Goal: Information Seeking & Learning: Learn about a topic

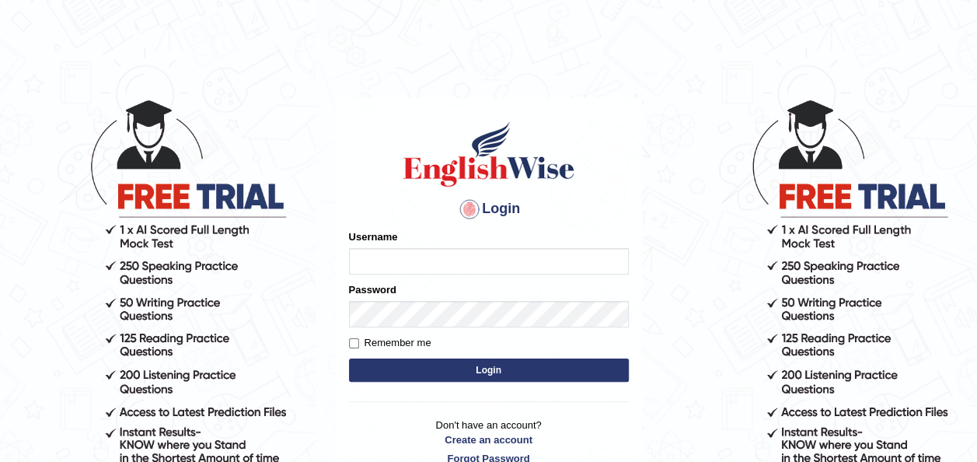
click at [425, 239] on div "Username" at bounding box center [489, 251] width 280 height 45
type input "pramod_parramatta"
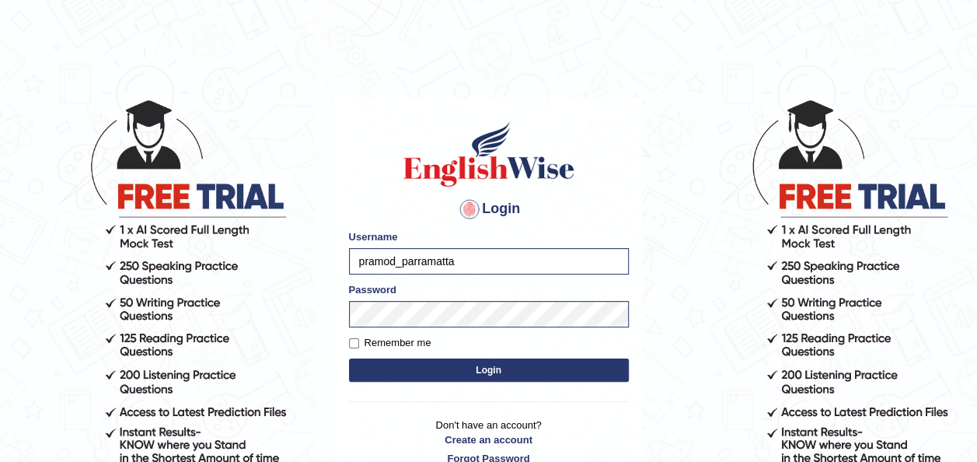
click at [437, 368] on button "Login" at bounding box center [489, 369] width 280 height 23
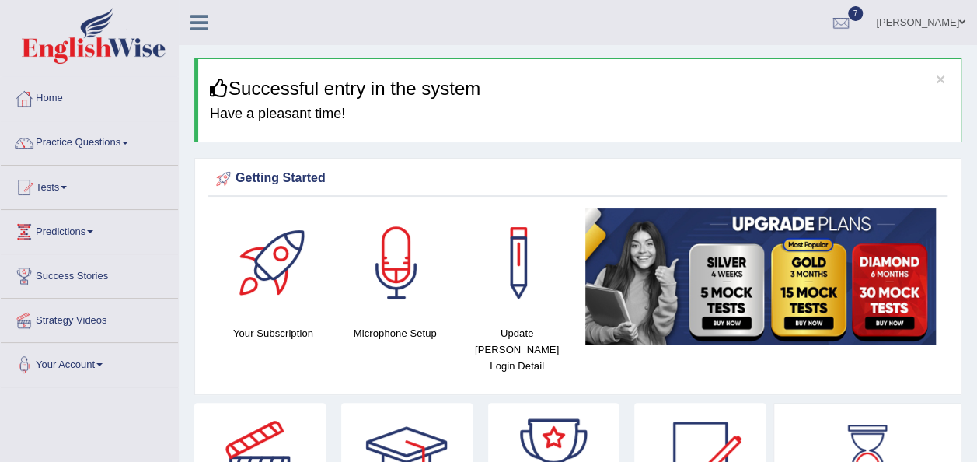
click at [67, 186] on span at bounding box center [64, 187] width 6 height 3
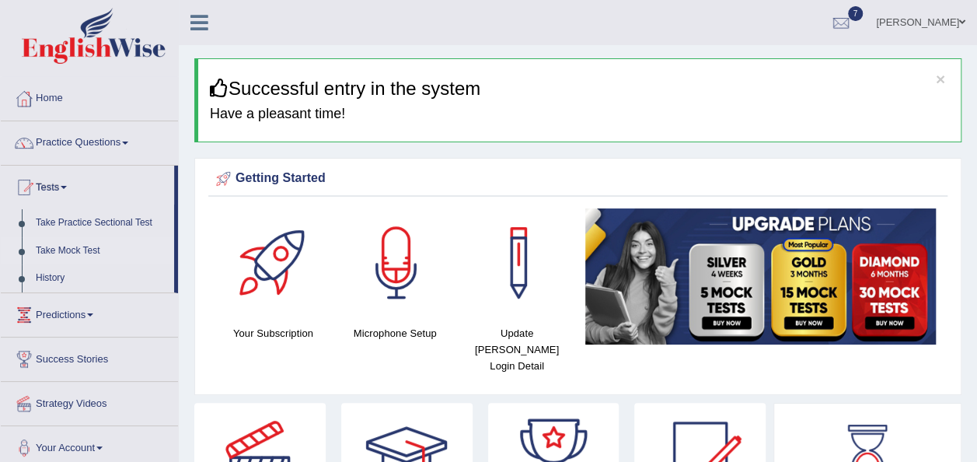
click at [82, 251] on link "Take Mock Test" at bounding box center [101, 251] width 145 height 28
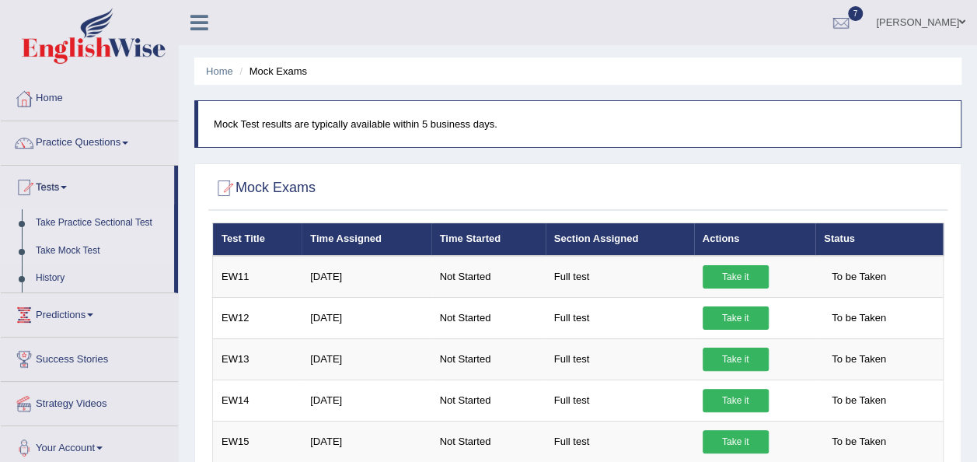
click at [124, 215] on link "Take Practice Sectional Test" at bounding box center [101, 223] width 145 height 28
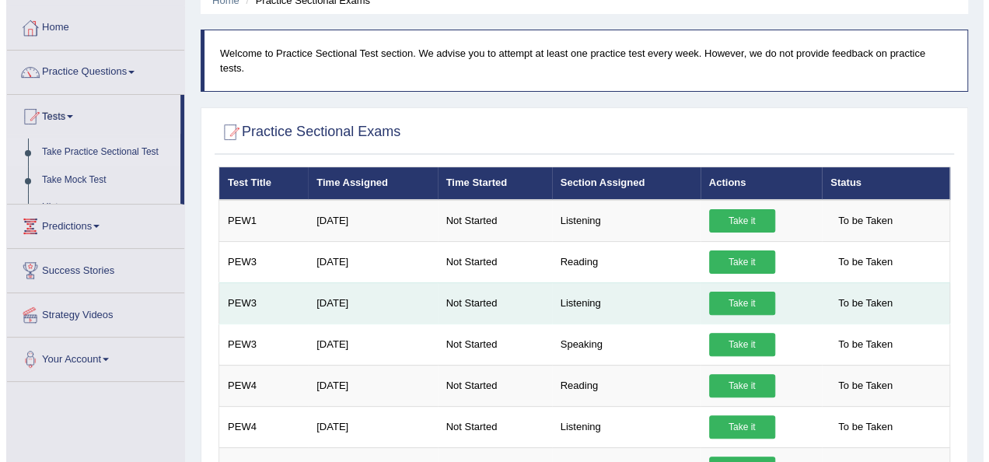
scroll to position [156, 0]
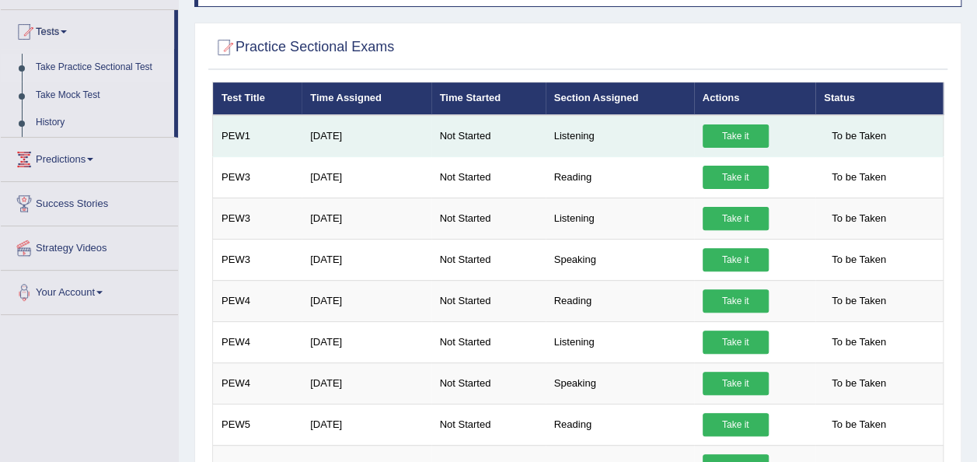
click at [740, 124] on link "Take it" at bounding box center [736, 135] width 66 height 23
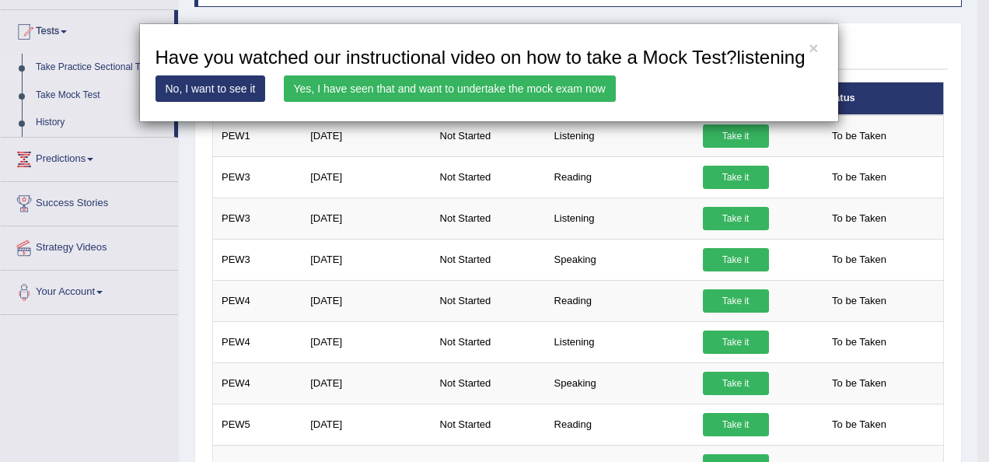
click at [577, 78] on link "Yes, I have seen that and want to undertake the mock exam now" at bounding box center [450, 88] width 332 height 26
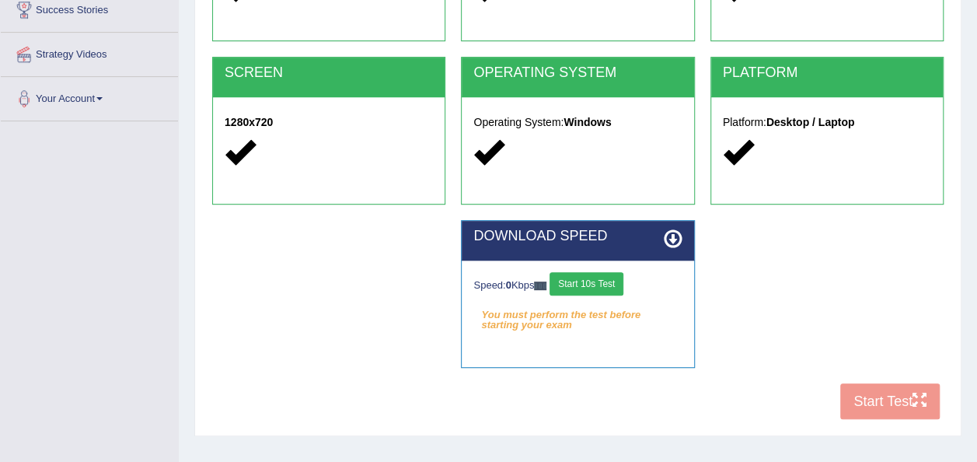
scroll to position [311, 0]
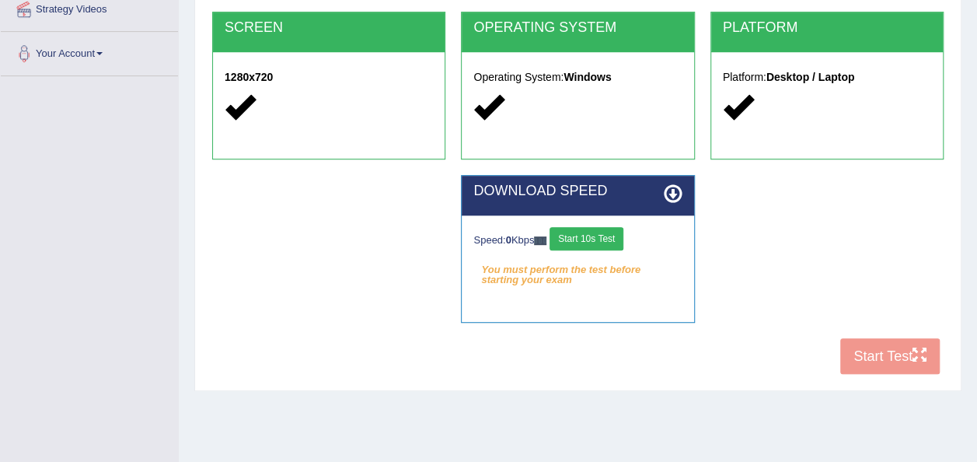
click at [596, 232] on button "Start 10s Test" at bounding box center [587, 238] width 74 height 23
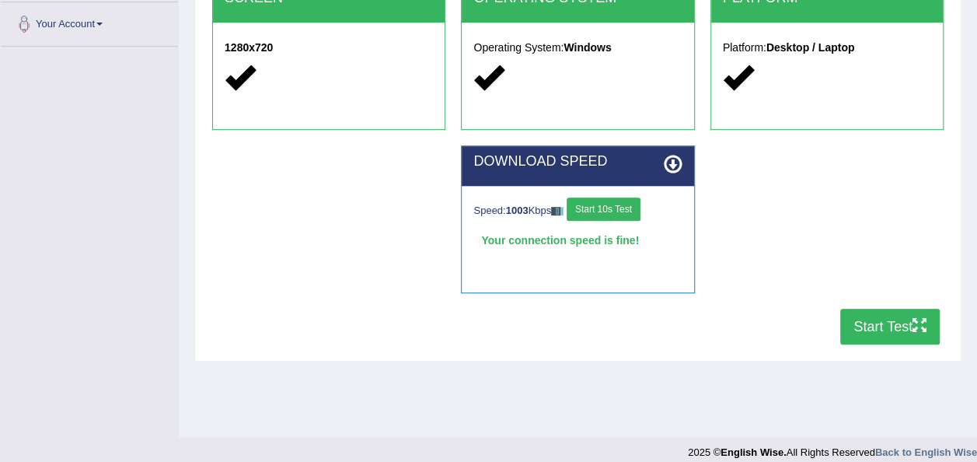
scroll to position [355, 0]
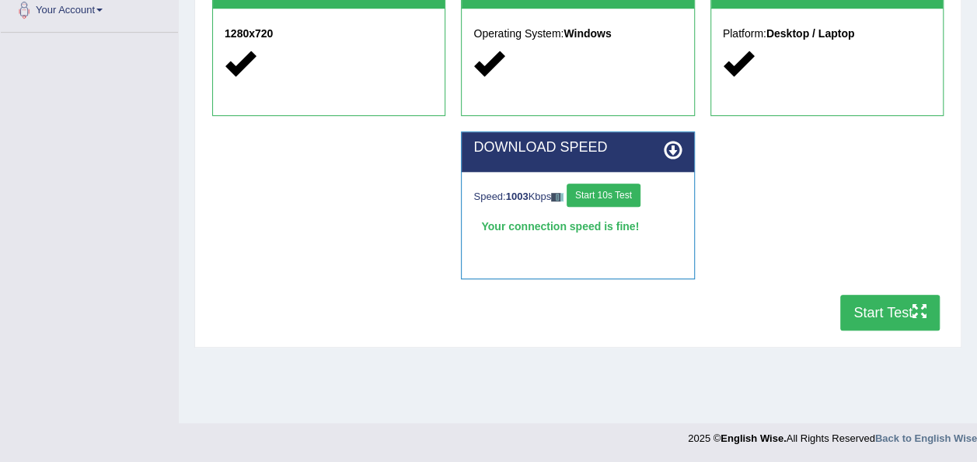
click at [904, 309] on button "Start Test" at bounding box center [891, 313] width 100 height 36
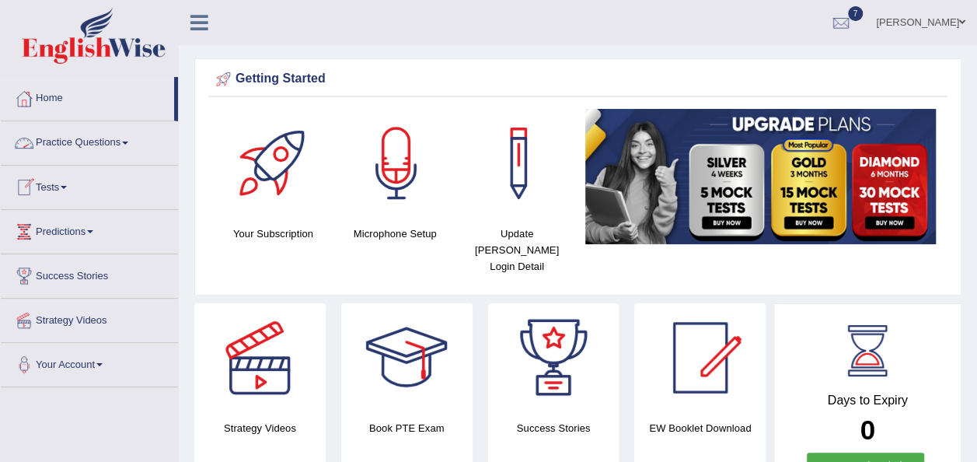
click at [131, 138] on link "Practice Questions" at bounding box center [89, 140] width 177 height 39
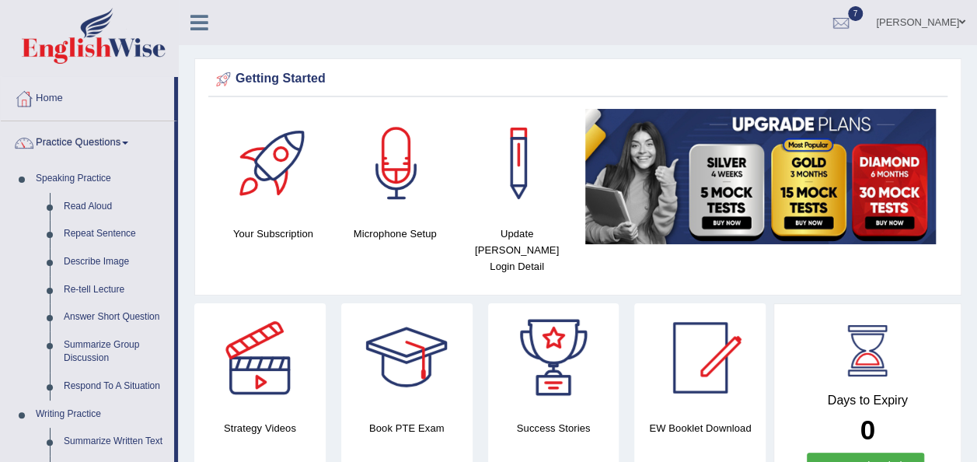
click at [135, 135] on link "Practice Questions" at bounding box center [87, 140] width 173 height 39
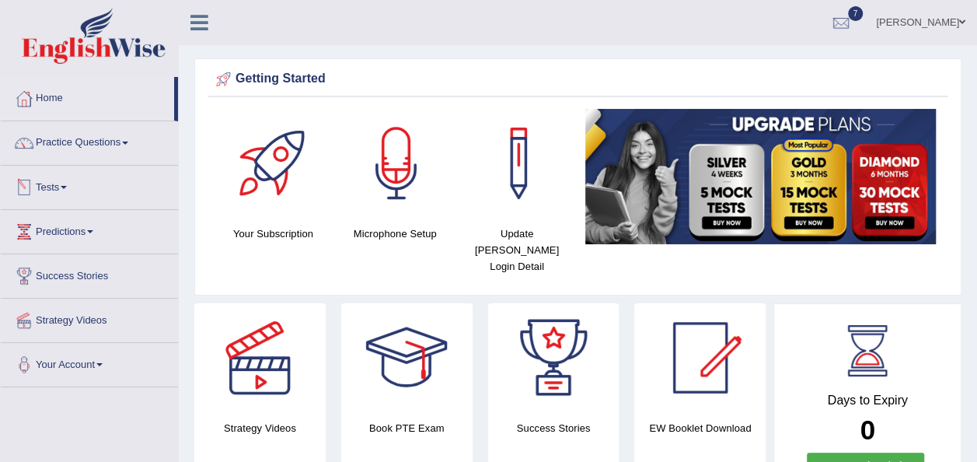
click at [67, 186] on span at bounding box center [64, 187] width 6 height 3
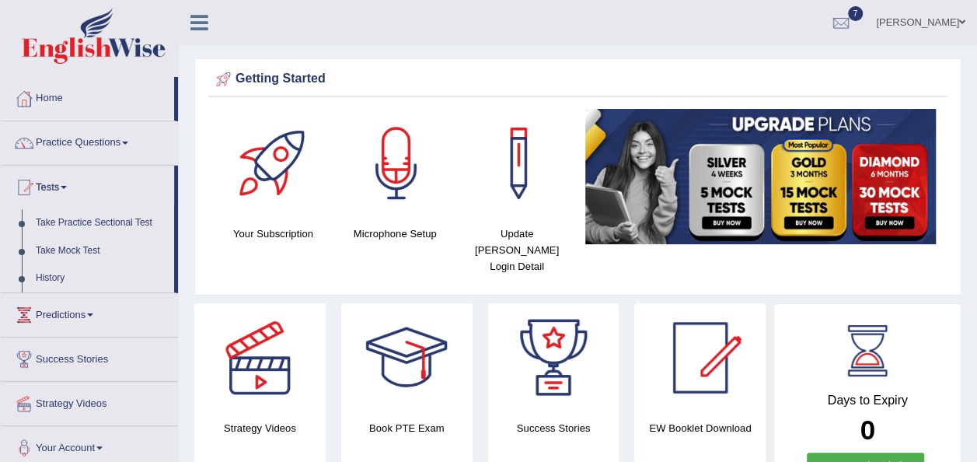
click at [64, 278] on link "History" at bounding box center [101, 278] width 145 height 28
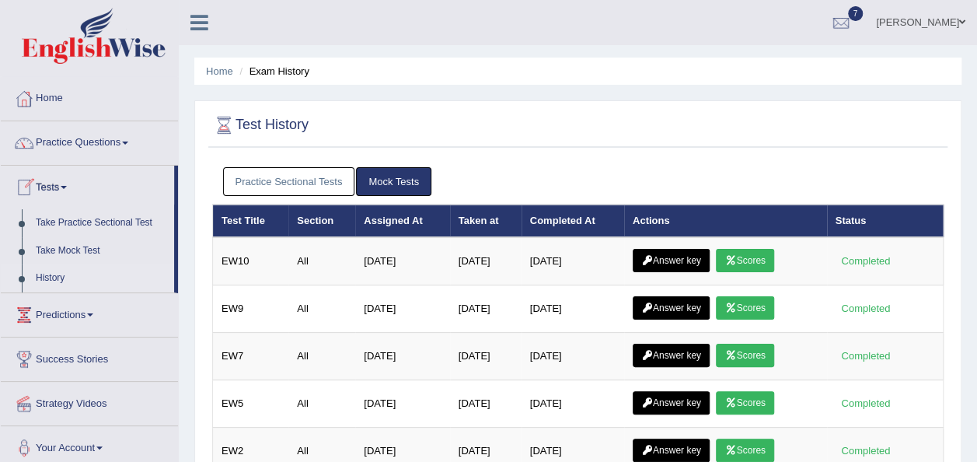
click at [60, 277] on link "History" at bounding box center [101, 278] width 145 height 28
click at [299, 177] on link "Practice Sectional Tests" at bounding box center [289, 181] width 132 height 29
click at [297, 181] on link "Practice Sectional Tests" at bounding box center [289, 181] width 132 height 29
